Goal: Task Accomplishment & Management: Complete application form

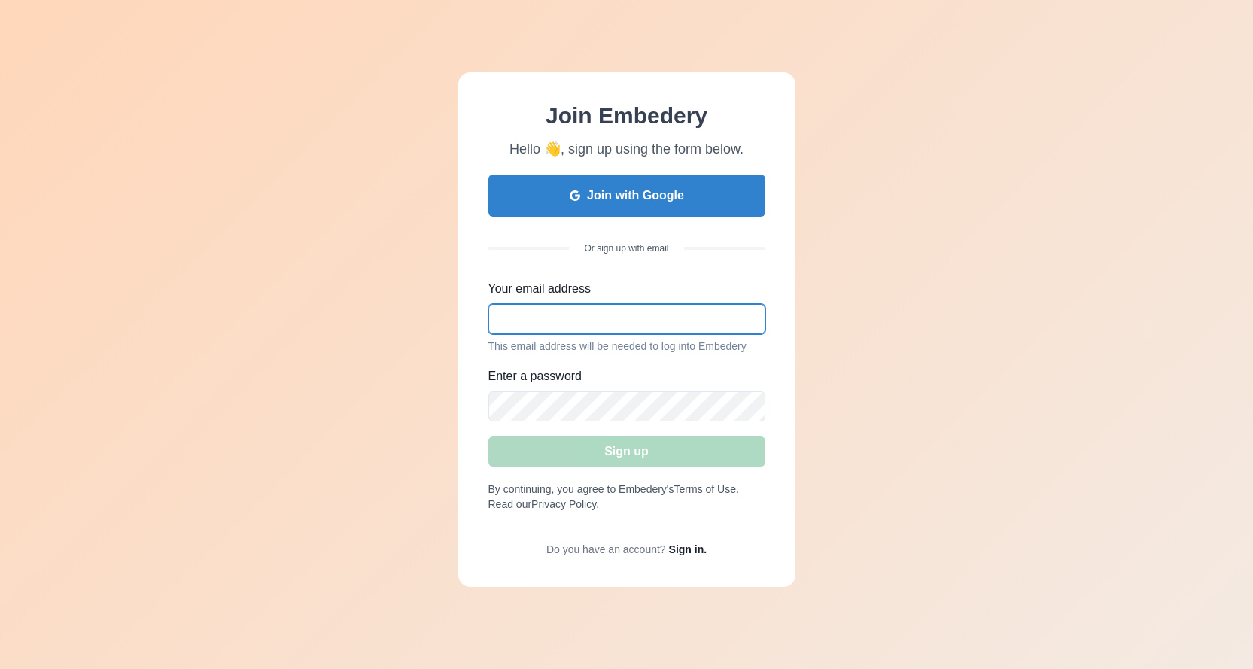
click at [598, 315] on input "Your email address" at bounding box center [626, 319] width 277 height 30
click at [598, 315] on input "ma" at bounding box center [626, 319] width 277 height 30
type input "[EMAIL_ADDRESS][DOMAIN_NAME]"
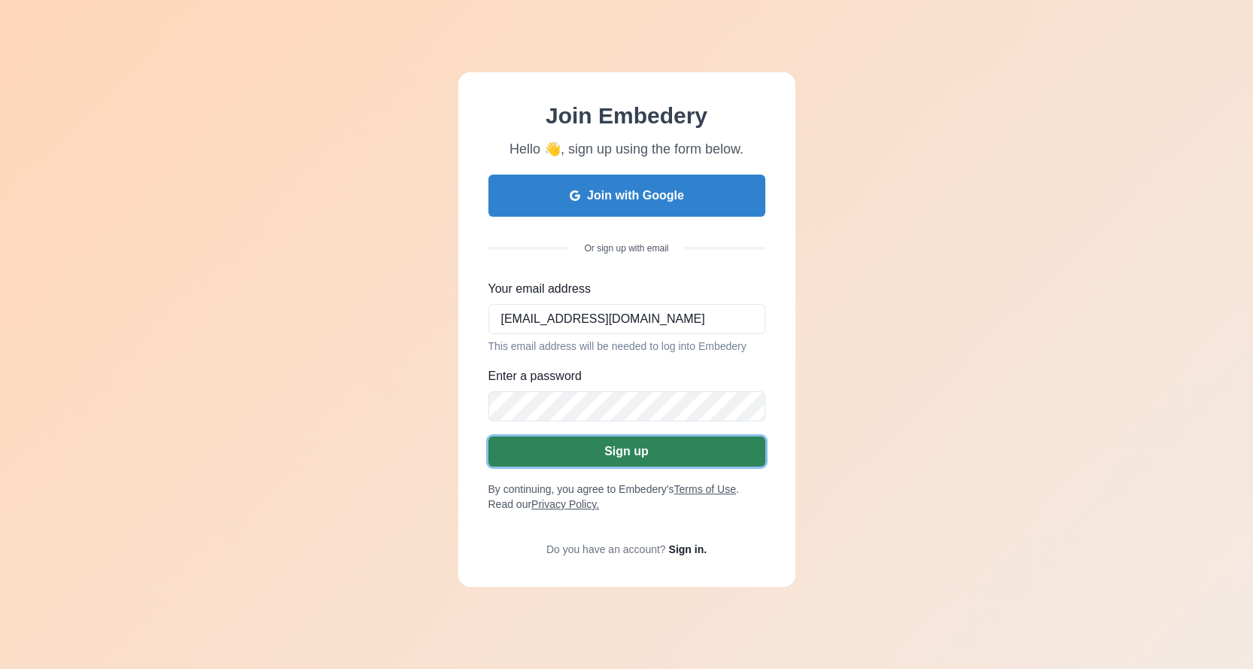
click at [600, 466] on button "Sign up" at bounding box center [626, 451] width 277 height 30
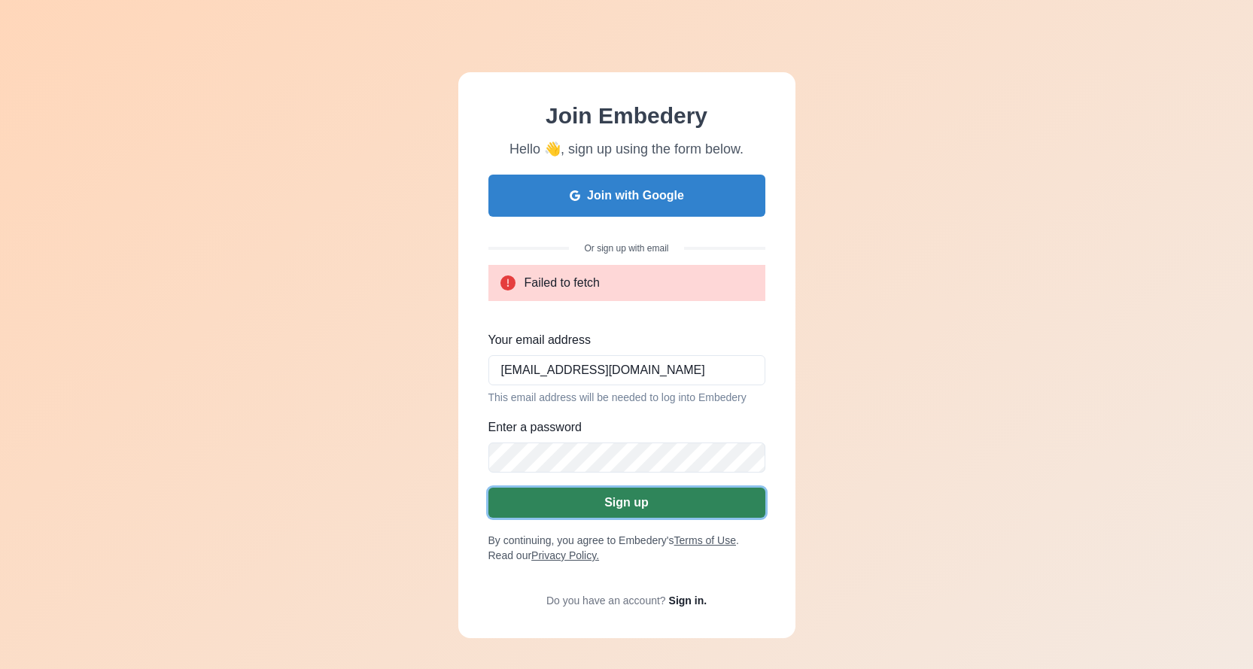
click at [595, 513] on button "Sign up" at bounding box center [626, 503] width 277 height 30
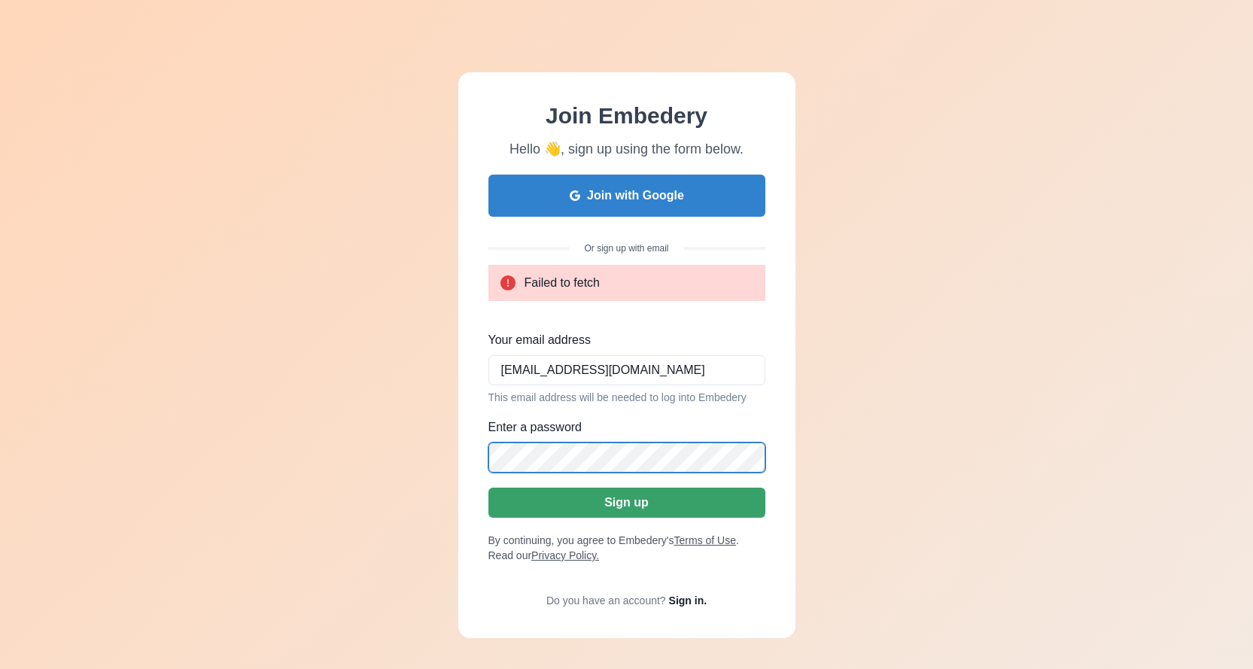
click at [487, 457] on div "Join Embedery Hello 👋, sign up using the form below. Join with Google Or sign u…" at bounding box center [626, 355] width 337 height 566
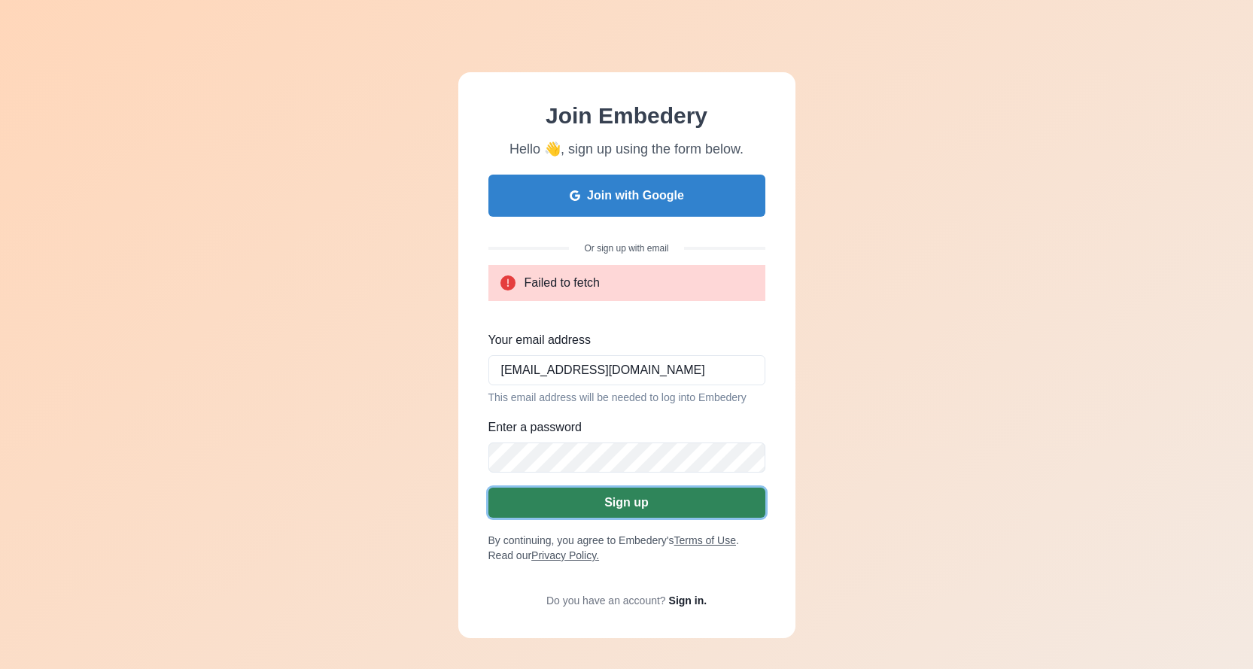
click at [641, 503] on button "Sign up" at bounding box center [626, 503] width 277 height 30
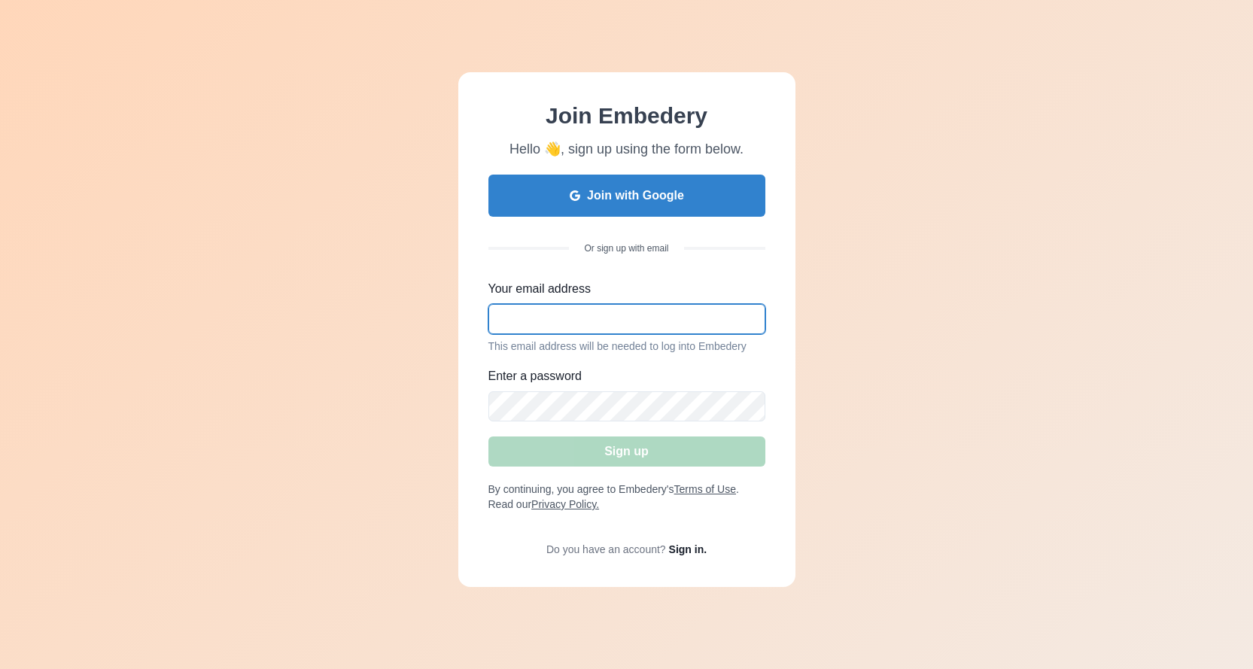
click at [591, 311] on input "Your email address" at bounding box center [626, 319] width 277 height 30
type input "[EMAIL_ADDRESS][DOMAIN_NAME]"
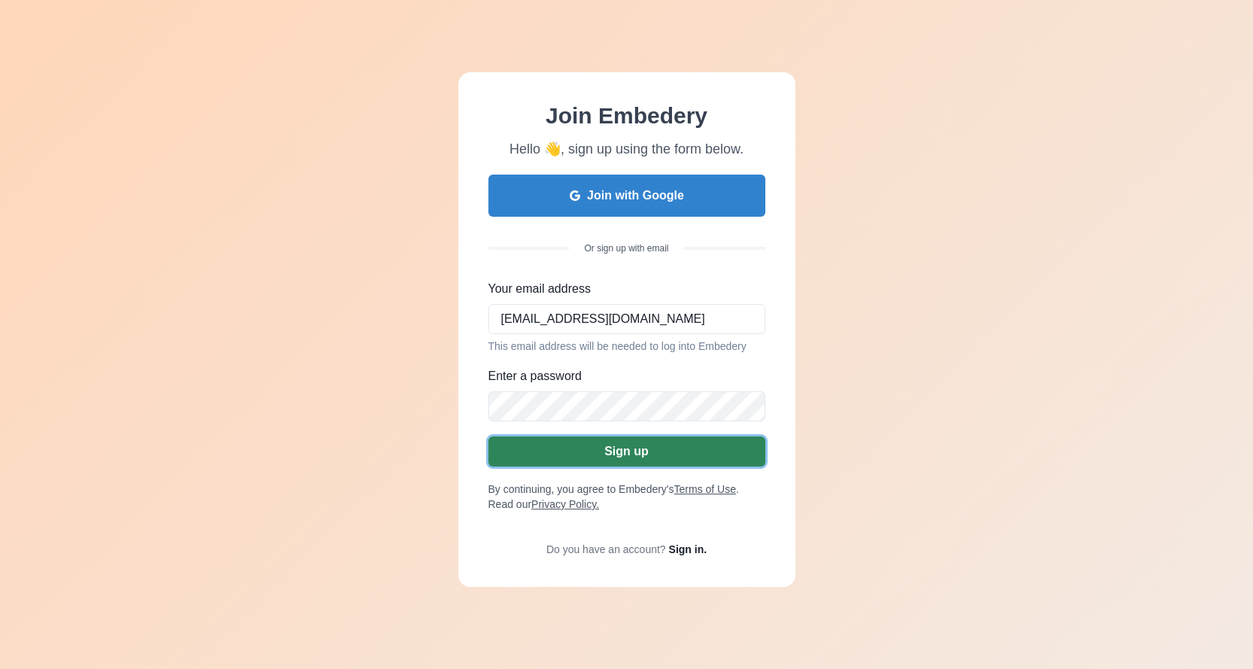
click at [659, 445] on button "Sign up" at bounding box center [626, 451] width 277 height 30
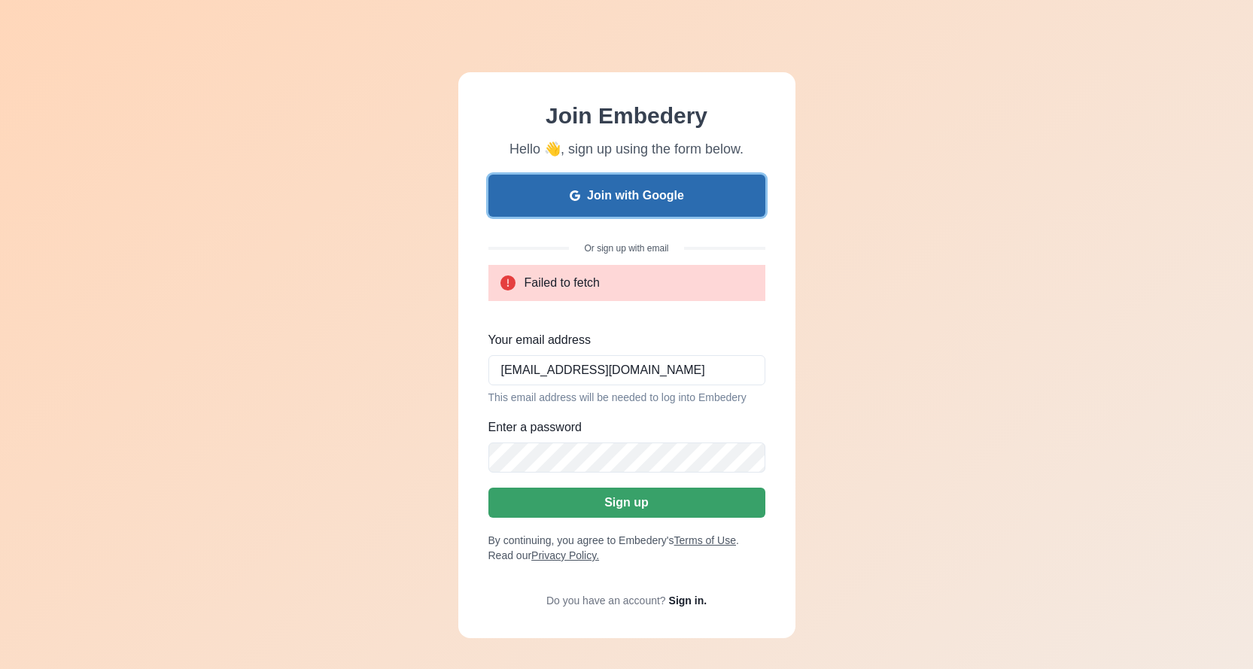
click at [664, 189] on button "Join with Google" at bounding box center [626, 196] width 277 height 42
